Goal: Task Accomplishment & Management: Complete application form

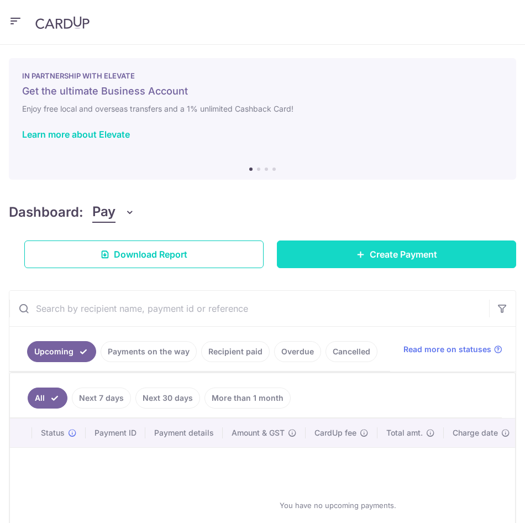
click at [462, 264] on link "Create Payment" at bounding box center [396, 254] width 239 height 28
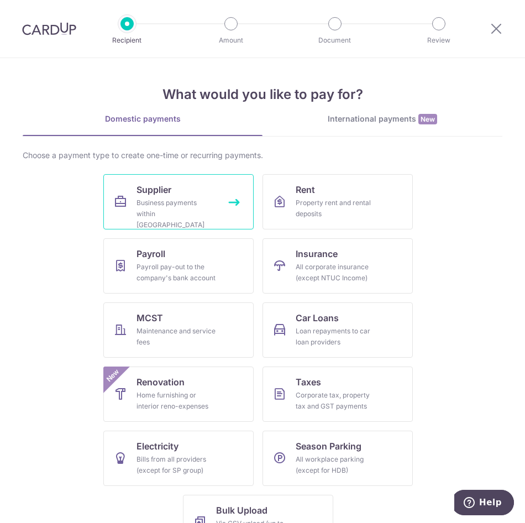
click at [155, 198] on div "Business payments within Singapore" at bounding box center [177, 213] width 80 height 33
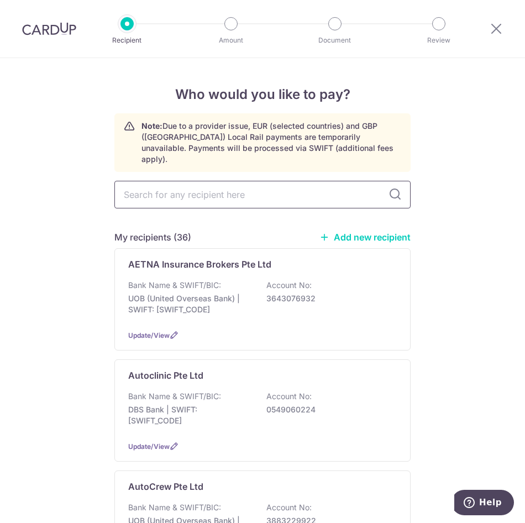
click at [189, 181] on input "text" at bounding box center [262, 195] width 296 height 28
type input "barr"
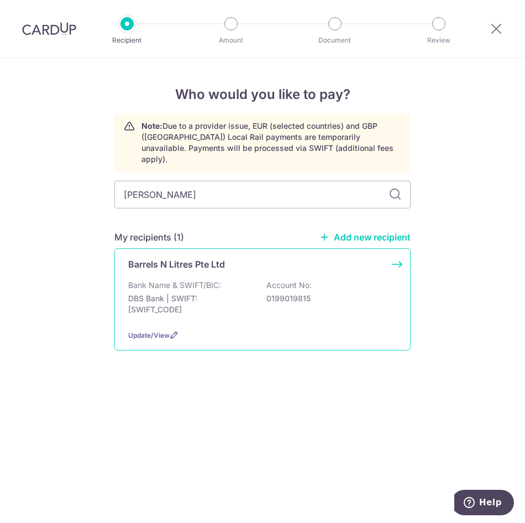
click at [191, 280] on p "Bank Name & SWIFT/BIC:" at bounding box center [174, 285] width 93 height 11
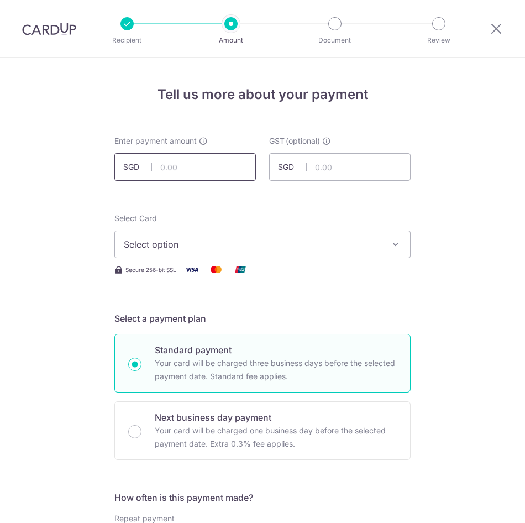
click at [183, 169] on input "text" at bounding box center [184, 167] width 141 height 28
type input "2,190.90"
click at [154, 251] on button "Select option" at bounding box center [262, 244] width 296 height 28
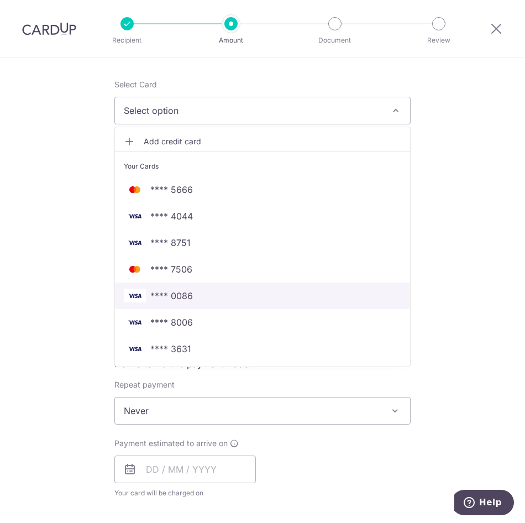
scroll to position [166, 0]
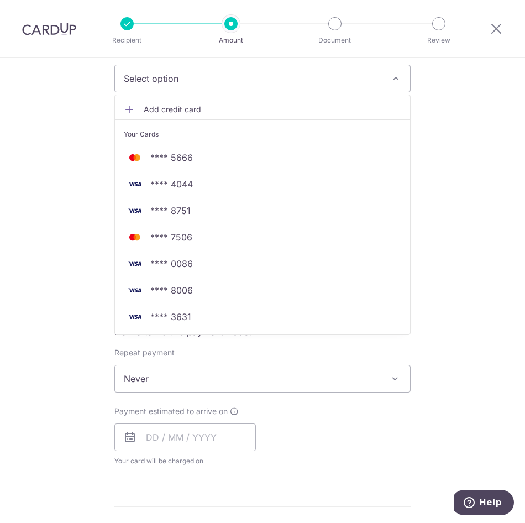
click at [191, 109] on span "Add credit card" at bounding box center [273, 109] width 258 height 11
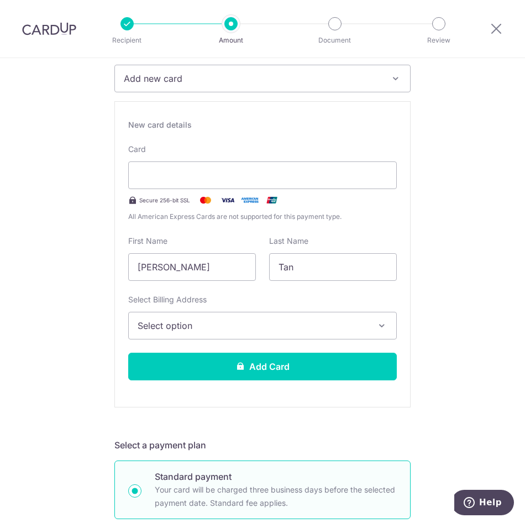
click at [340, 323] on span "Select option" at bounding box center [253, 325] width 230 height 13
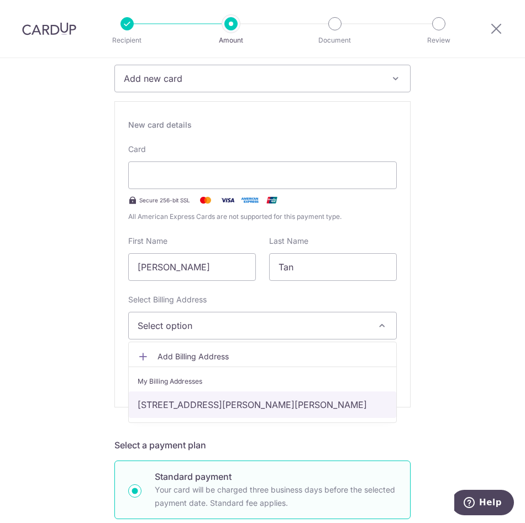
click at [236, 412] on link "60 Jalan Lam Huat, #06-48, Jalan Lam Huat, Singapore, Singapore, Singapore-7378…" at bounding box center [263, 404] width 268 height 27
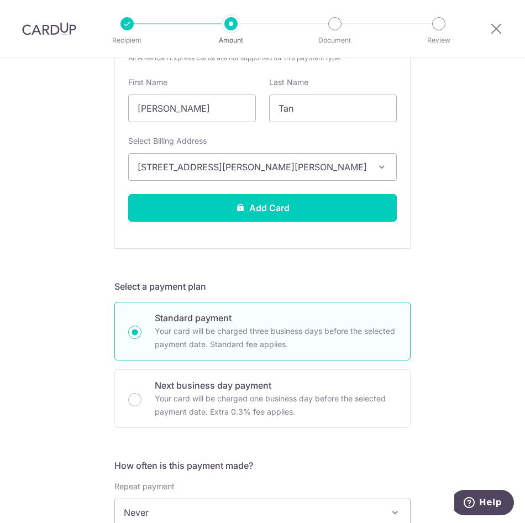
scroll to position [332, 0]
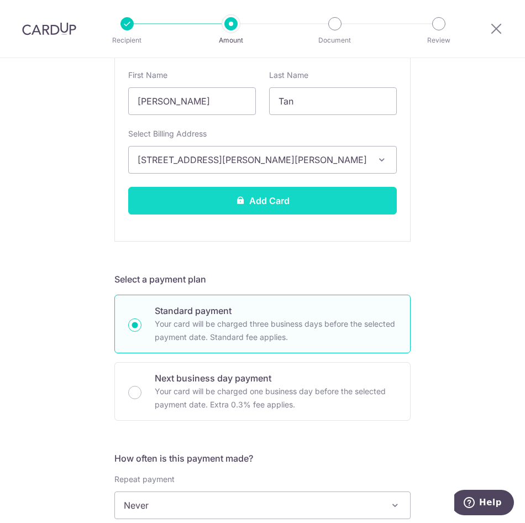
click at [280, 206] on button "Add Card" at bounding box center [262, 201] width 269 height 28
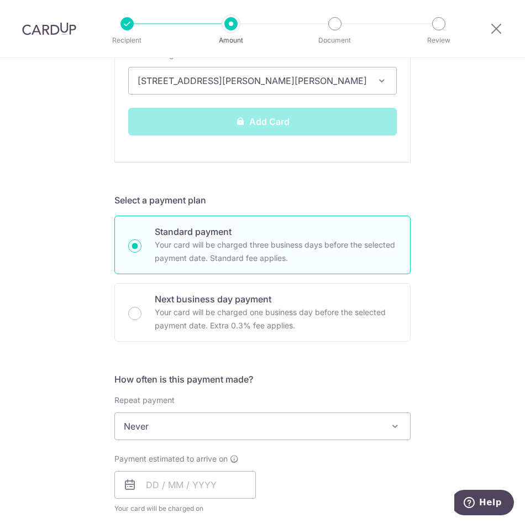
scroll to position [553, 0]
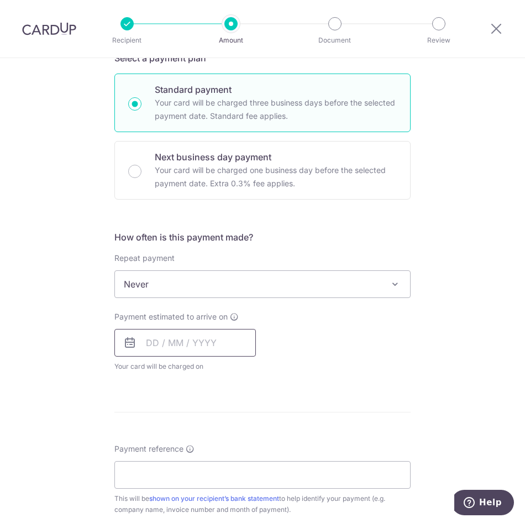
click at [214, 353] on input "text" at bounding box center [184, 343] width 141 height 28
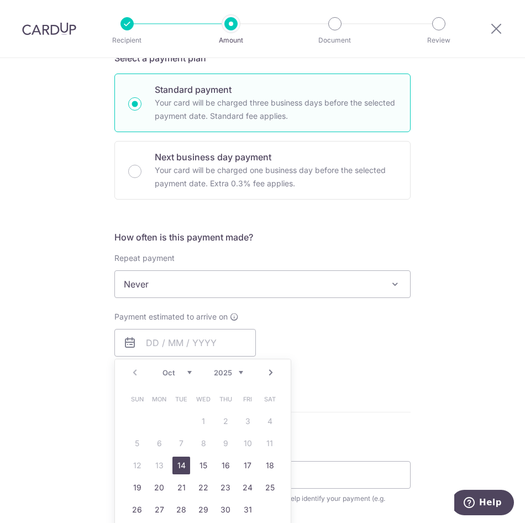
drag, startPoint x: 177, startPoint y: 460, endPoint x: 336, endPoint y: 408, distance: 166.6
click at [177, 460] on link "14" at bounding box center [181, 466] width 18 height 18
type input "[DATE]"
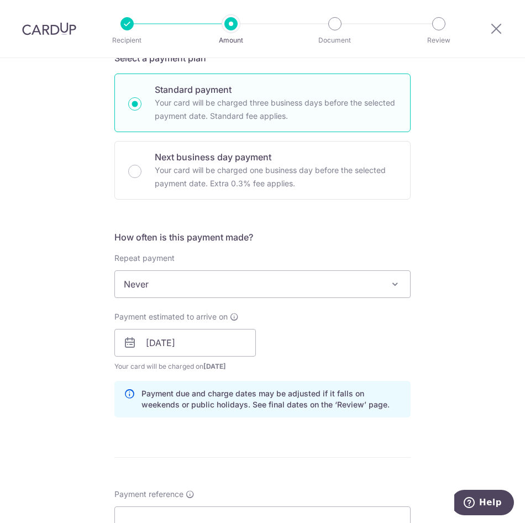
scroll to position [774, 0]
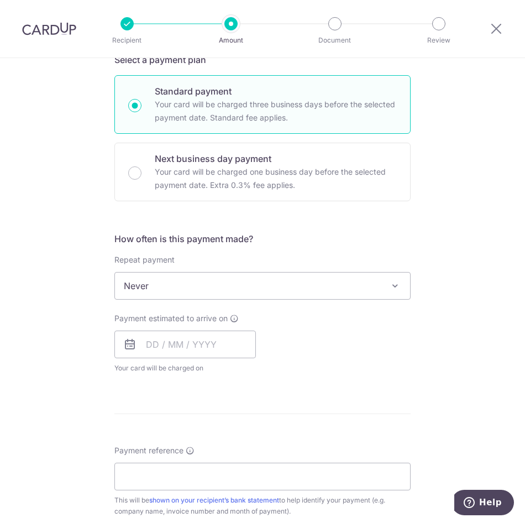
scroll to position [276, 0]
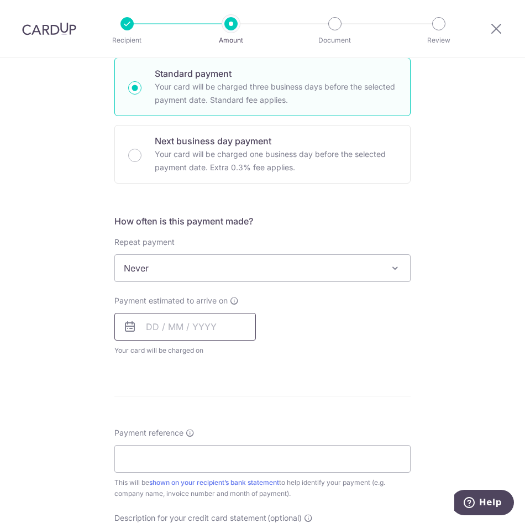
click at [190, 333] on input "text" at bounding box center [184, 327] width 141 height 28
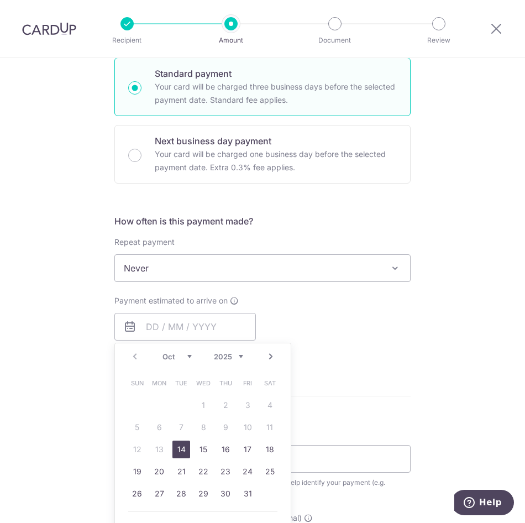
click at [179, 446] on link "14" at bounding box center [181, 450] width 18 height 18
type input "[DATE]"
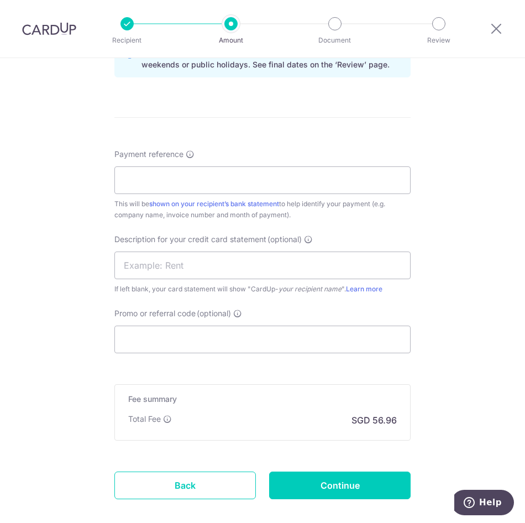
scroll to position [608, 0]
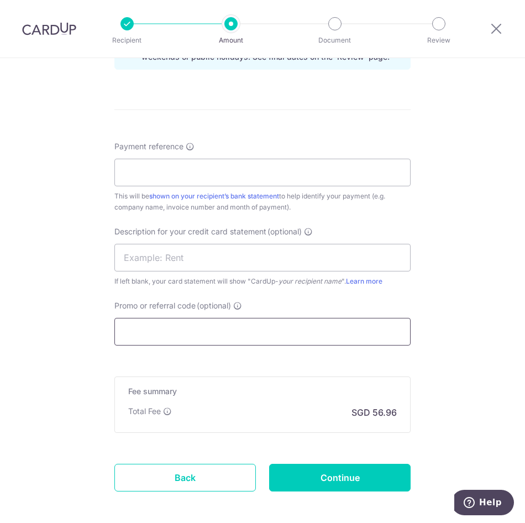
click at [155, 326] on input "Promo or referral code (optional)" at bounding box center [262, 332] width 296 height 28
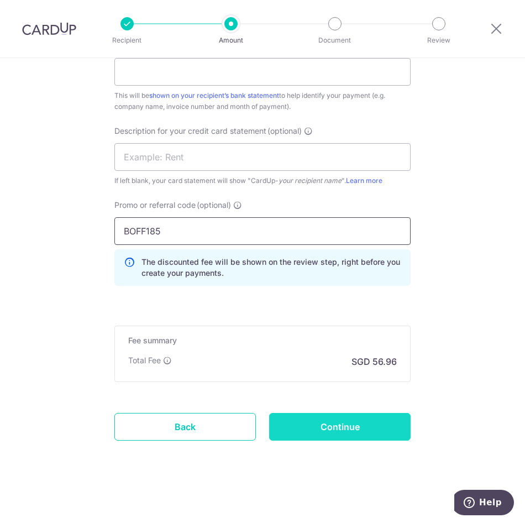
scroll to position [709, 0]
type input "BOFF185"
click at [338, 428] on input "Continue" at bounding box center [339, 426] width 141 height 28
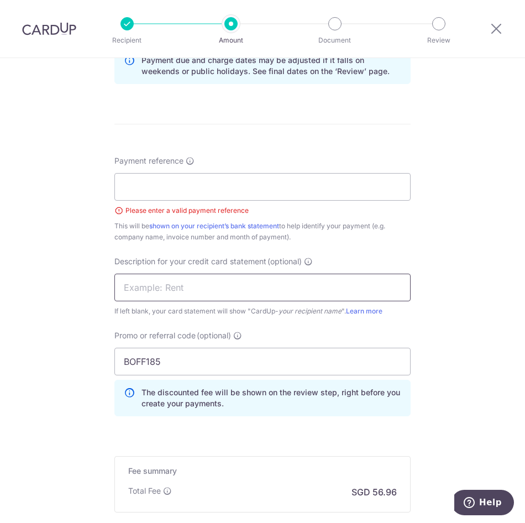
scroll to position [559, 0]
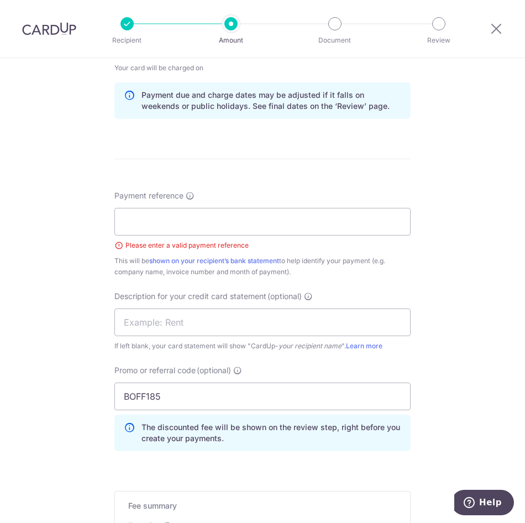
click at [179, 200] on span "Payment reference" at bounding box center [148, 195] width 69 height 11
click at [179, 208] on input "Payment reference" at bounding box center [262, 222] width 296 height 28
click at [176, 211] on input "Payment reference" at bounding box center [262, 222] width 296 height 28
click at [230, 227] on input "Maximus IN01847" at bounding box center [262, 222] width 296 height 28
type input "Maximus IN01847 25"
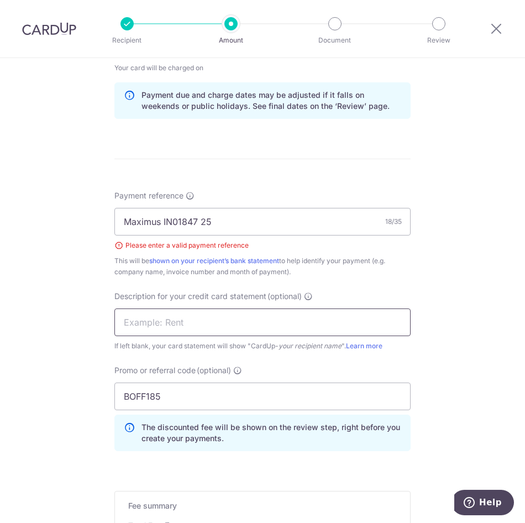
click at [302, 322] on input "text" at bounding box center [262, 322] width 296 height 28
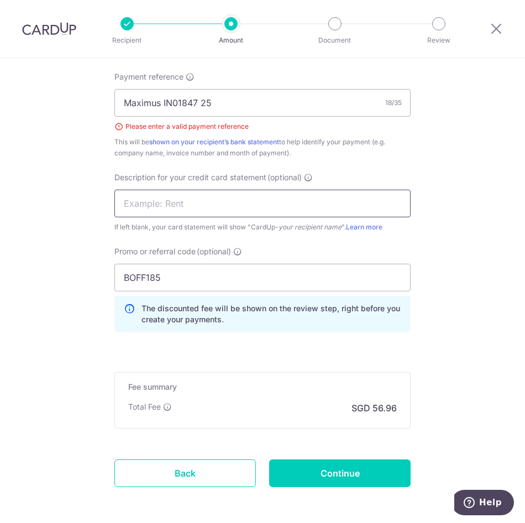
scroll to position [725, 0]
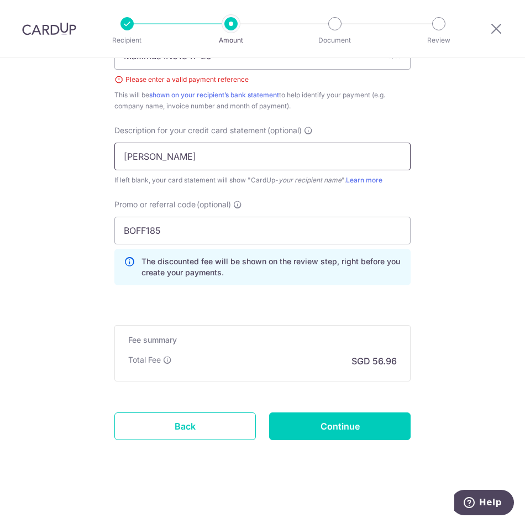
type input "BarrelsNLitres"
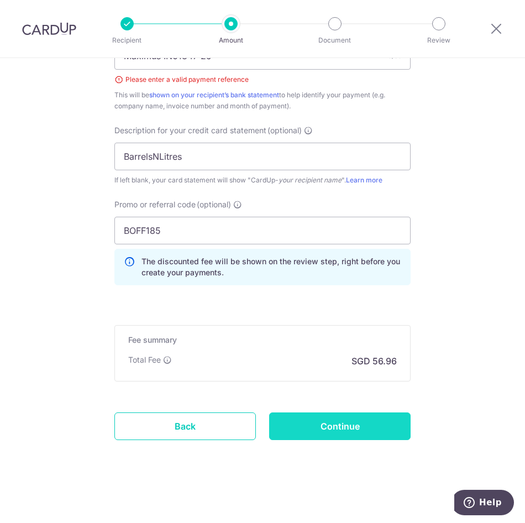
click at [354, 426] on input "Continue" at bounding box center [339, 426] width 141 height 28
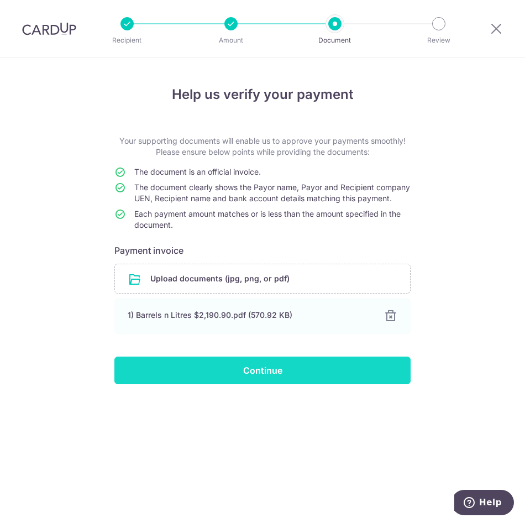
click at [247, 382] on input "Continue" at bounding box center [262, 371] width 296 height 28
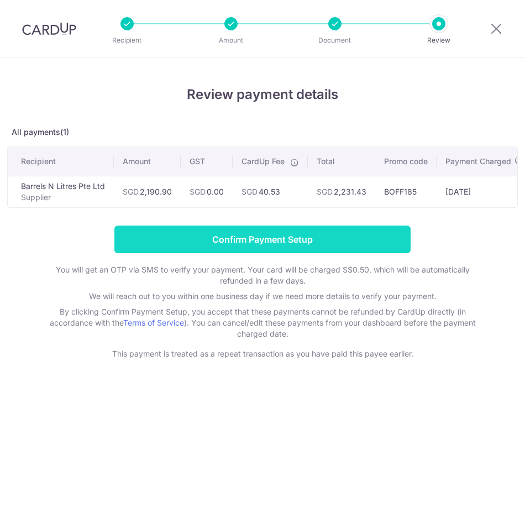
click at [272, 233] on input "Confirm Payment Setup" at bounding box center [262, 240] width 296 height 28
